Goal: Find specific page/section: Find specific page/section

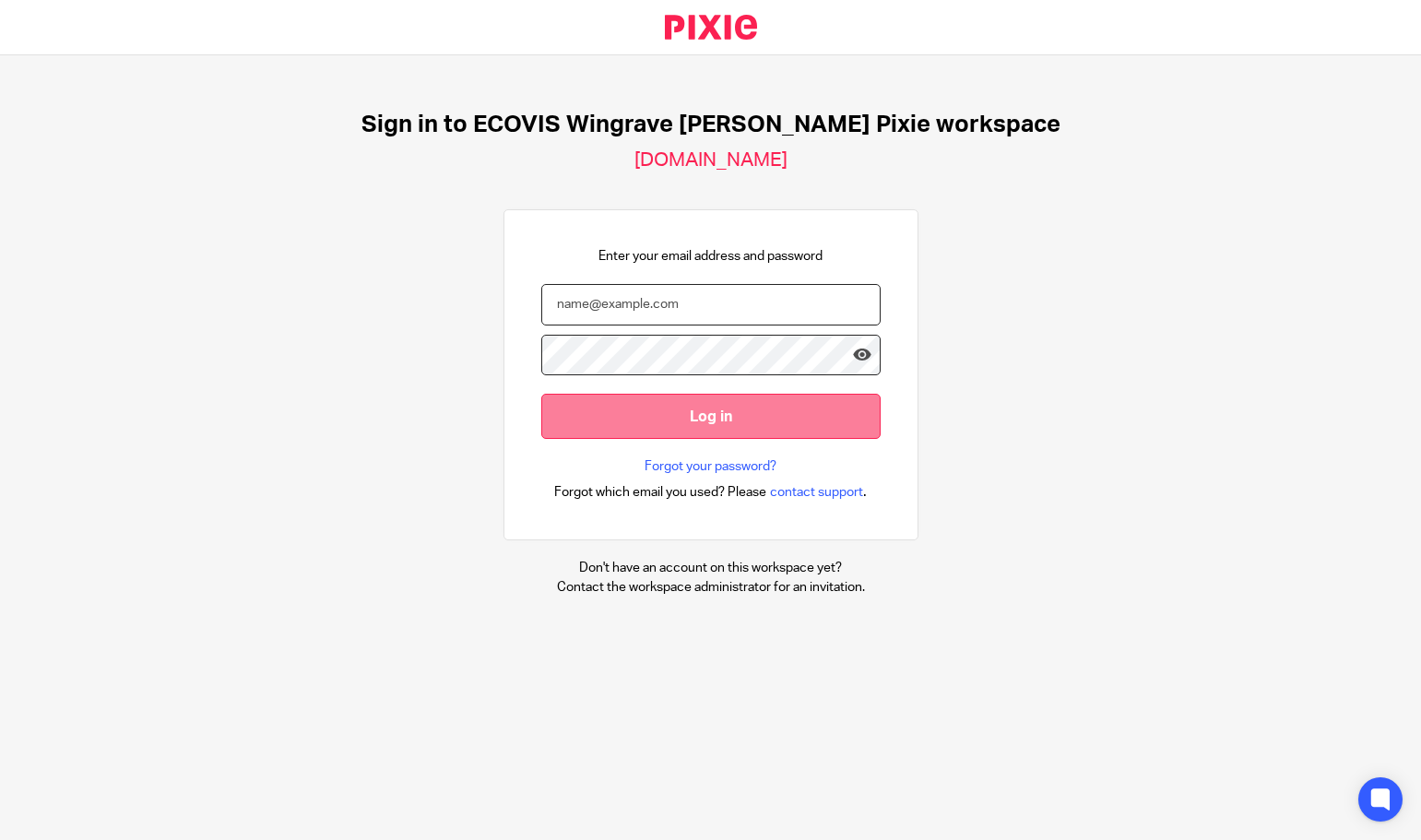
type input "[PERSON_NAME][EMAIL_ADDRESS][PERSON_NAME][DOMAIN_NAME]"
click at [720, 409] on input "Log in" at bounding box center [710, 416] width 339 height 45
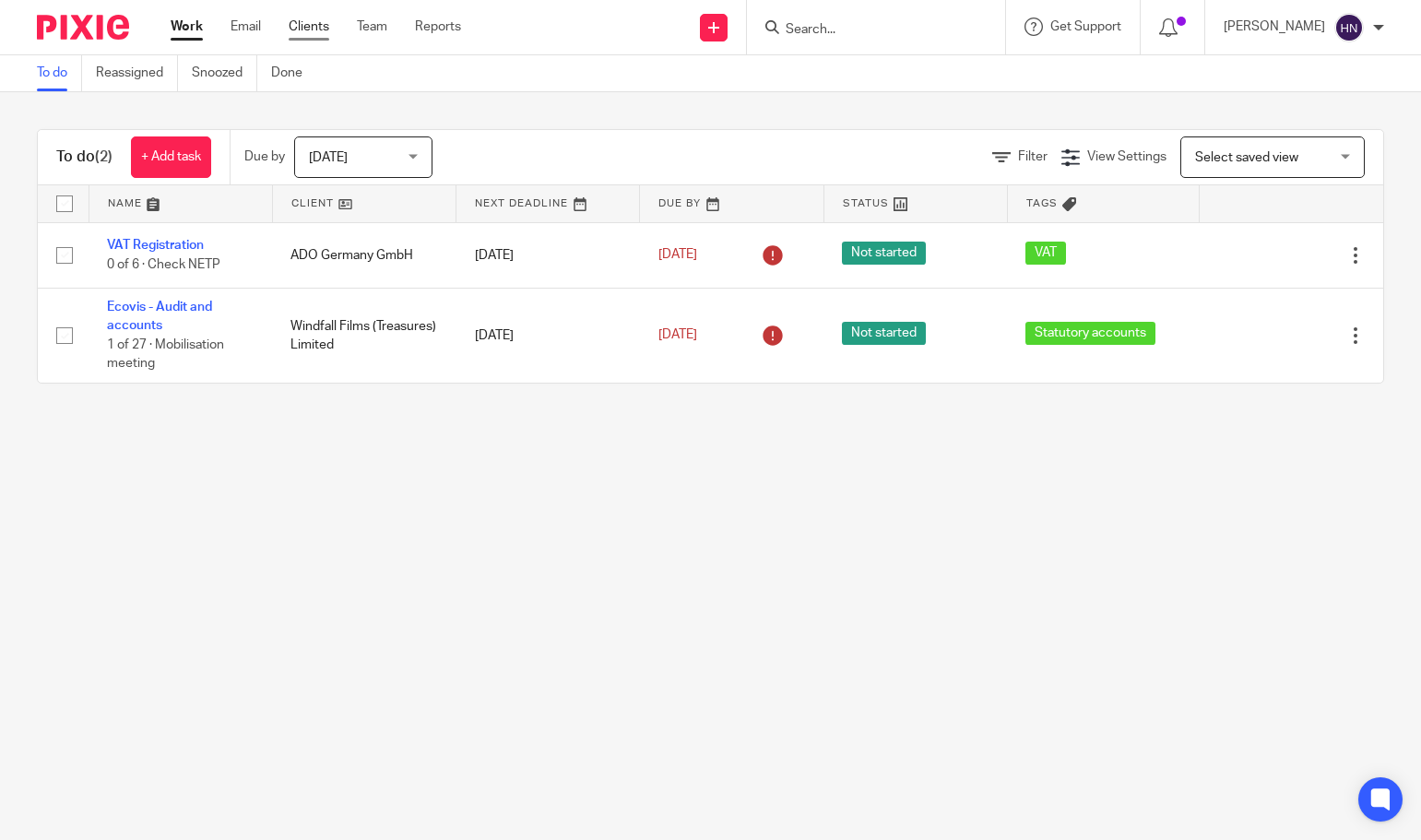
click at [305, 27] on link "Clients" at bounding box center [309, 26] width 41 height 18
click at [840, 28] on input "Search" at bounding box center [867, 30] width 166 height 16
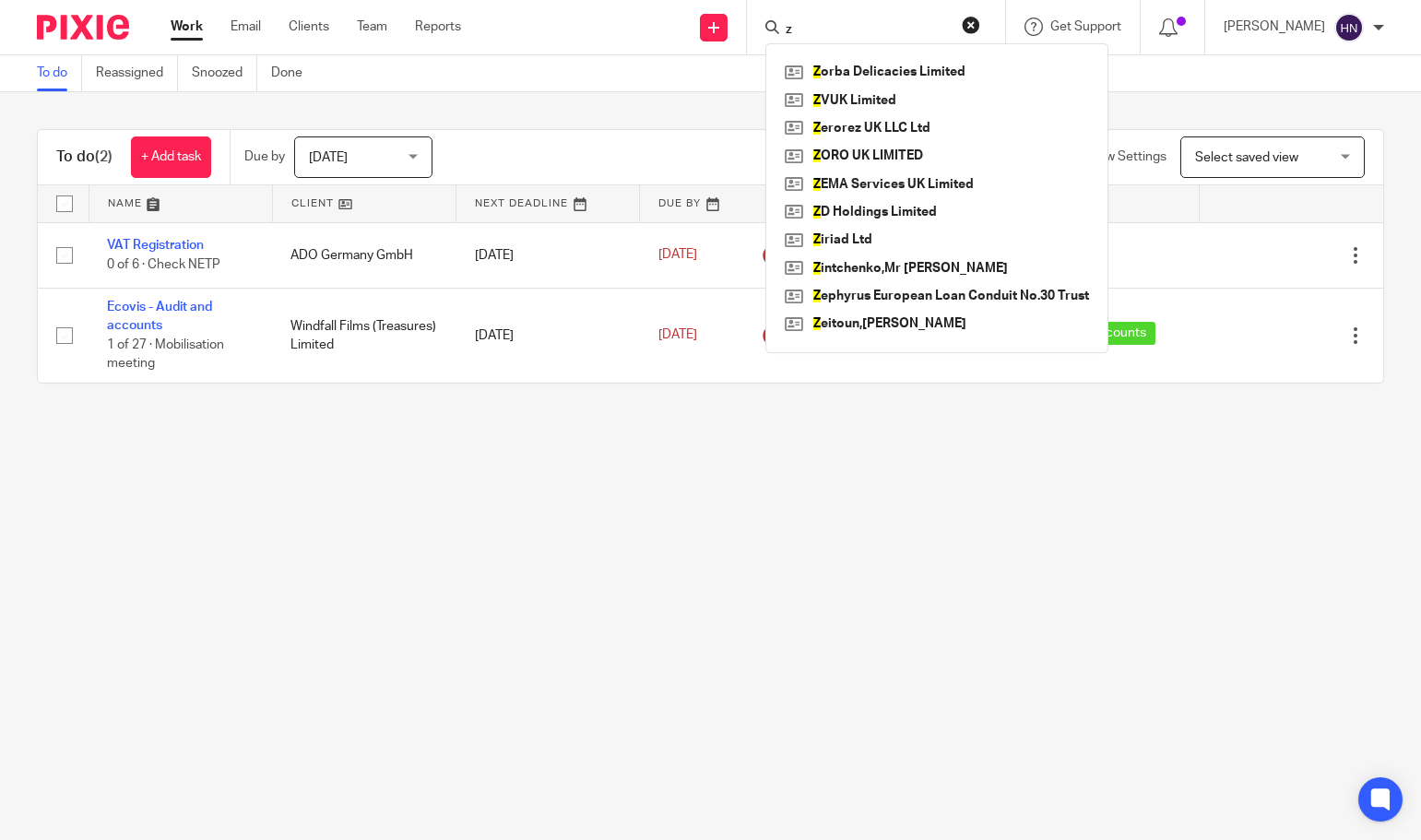
type input "zv"
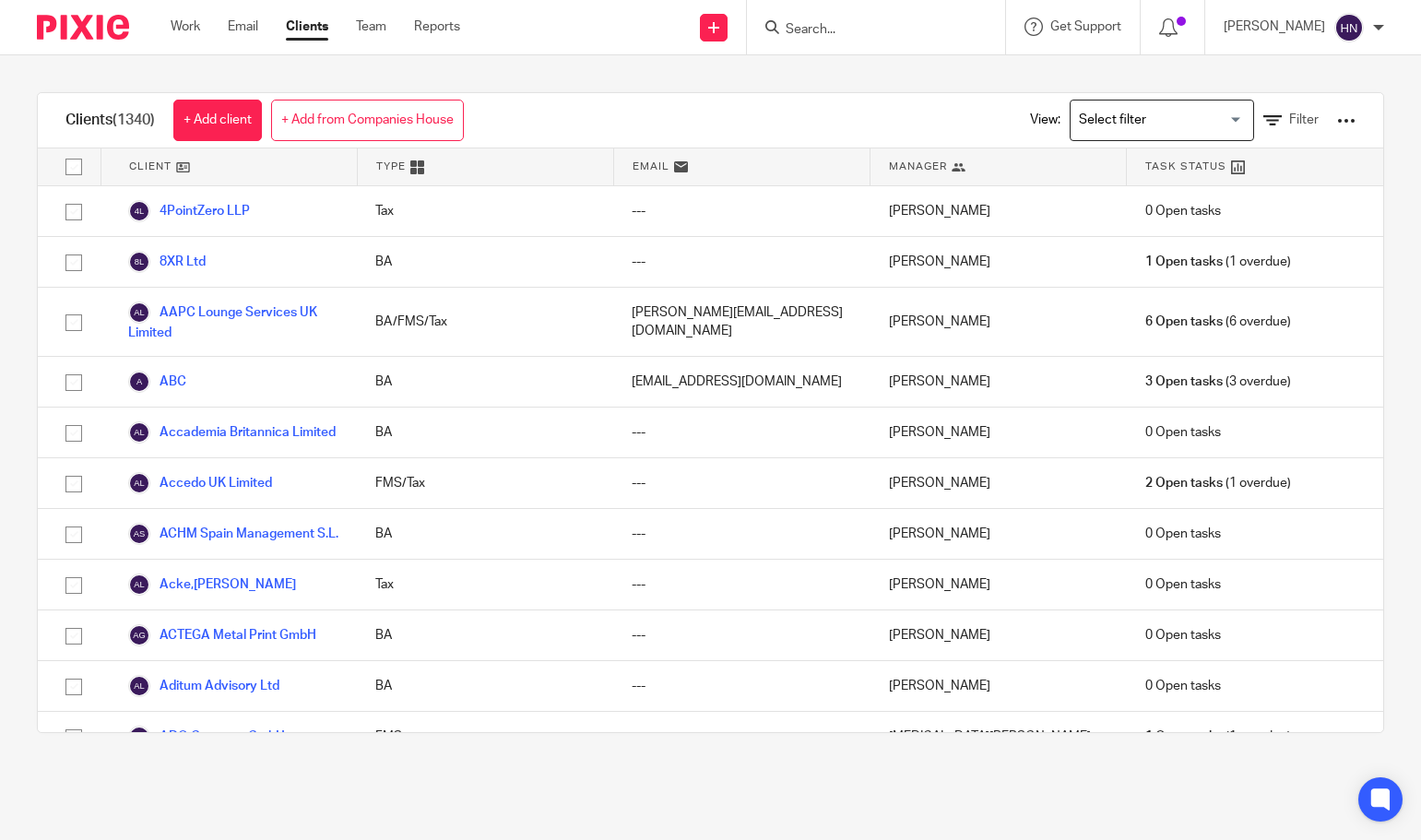
click at [840, 26] on input "Search" at bounding box center [867, 30] width 166 height 16
type input "zv"
click at [840, 63] on link at bounding box center [895, 71] width 229 height 28
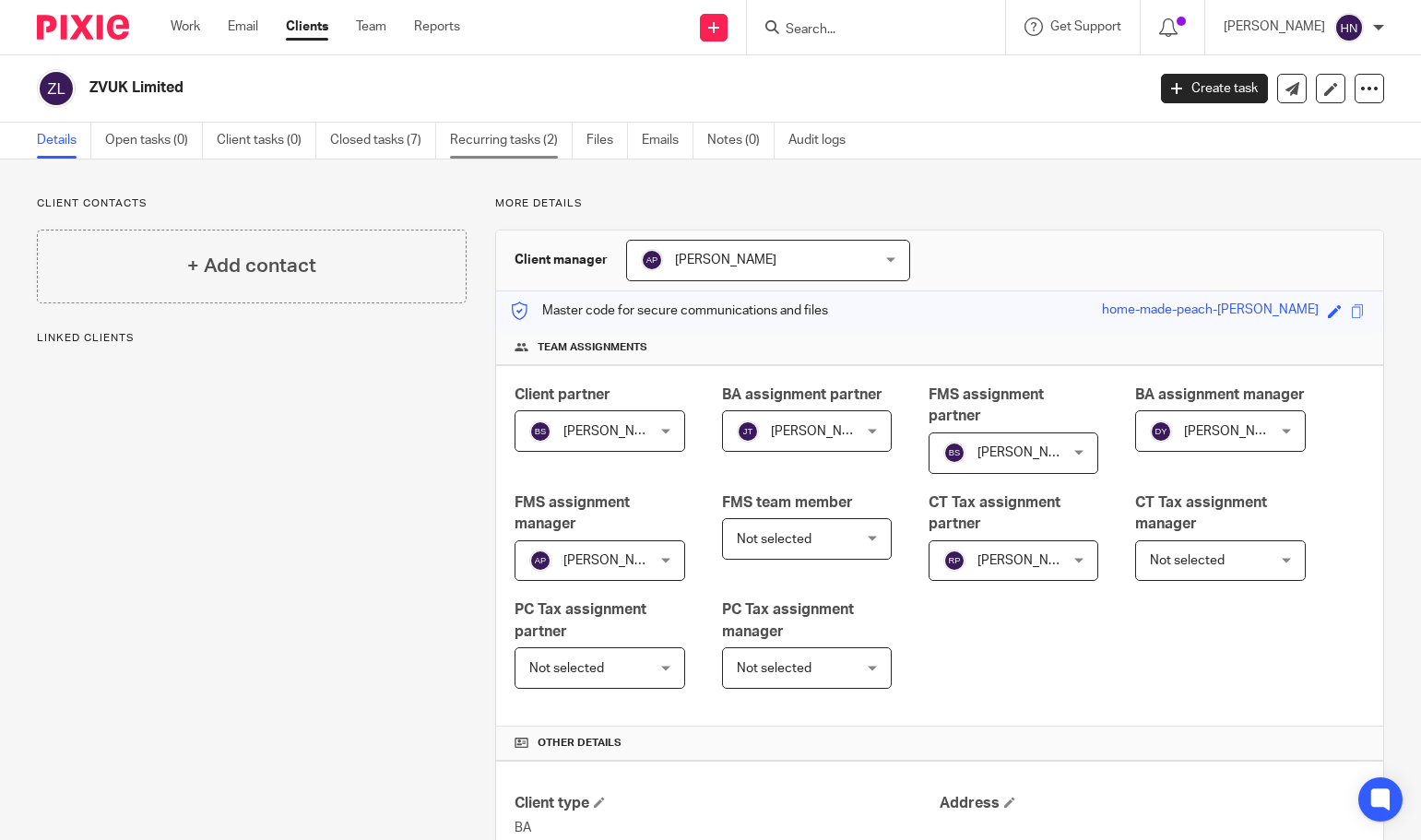
click at [508, 137] on link "Recurring tasks (2)" at bounding box center [511, 140] width 123 height 36
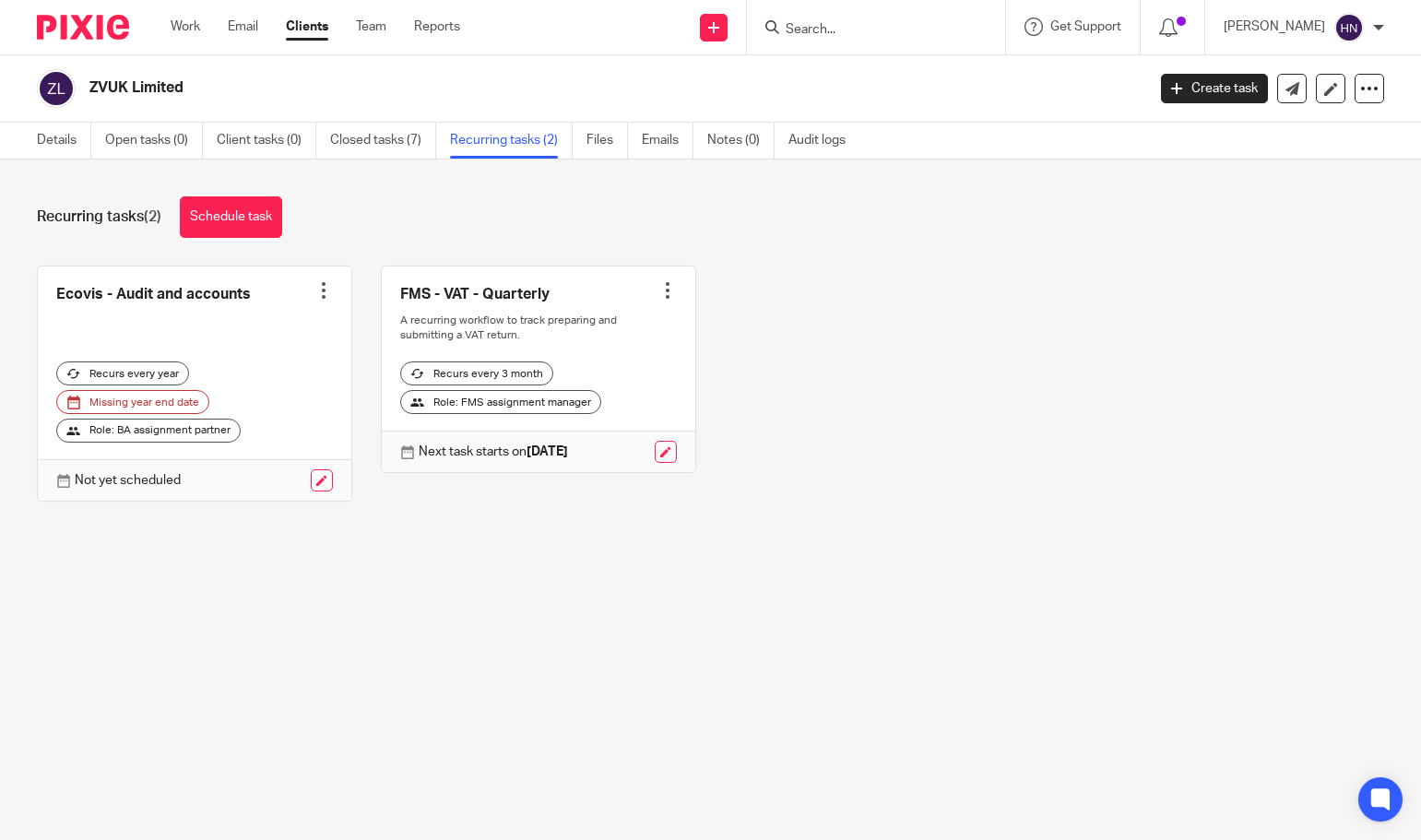
click at [1163, 366] on div "Ecovis - Audit and accounts Create task Clone template Recalculate schedule Can…" at bounding box center [696, 397] width 1376 height 264
